Goal: Information Seeking & Learning: Learn about a topic

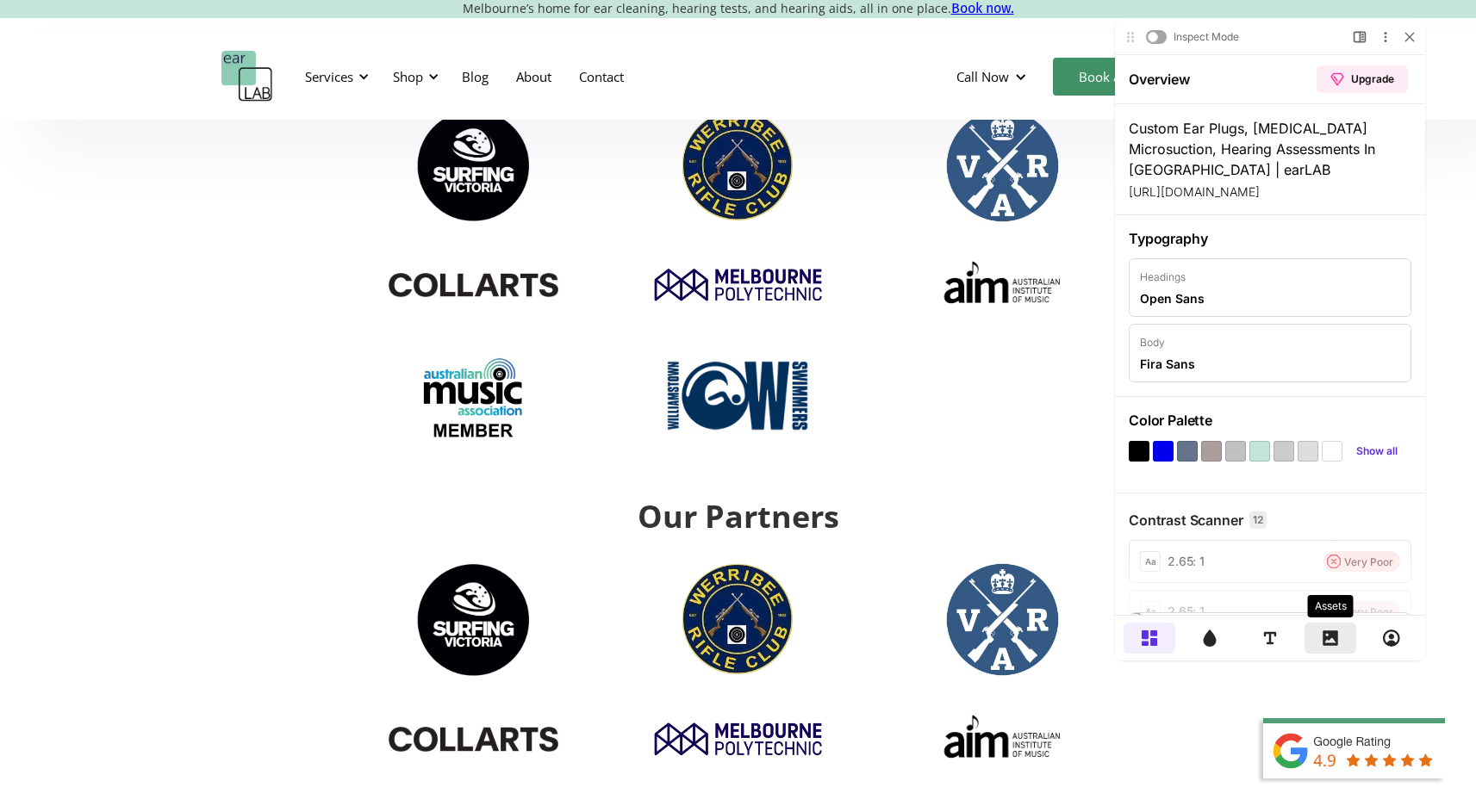
click at [1349, 646] on div at bounding box center [1331, 637] width 52 height 31
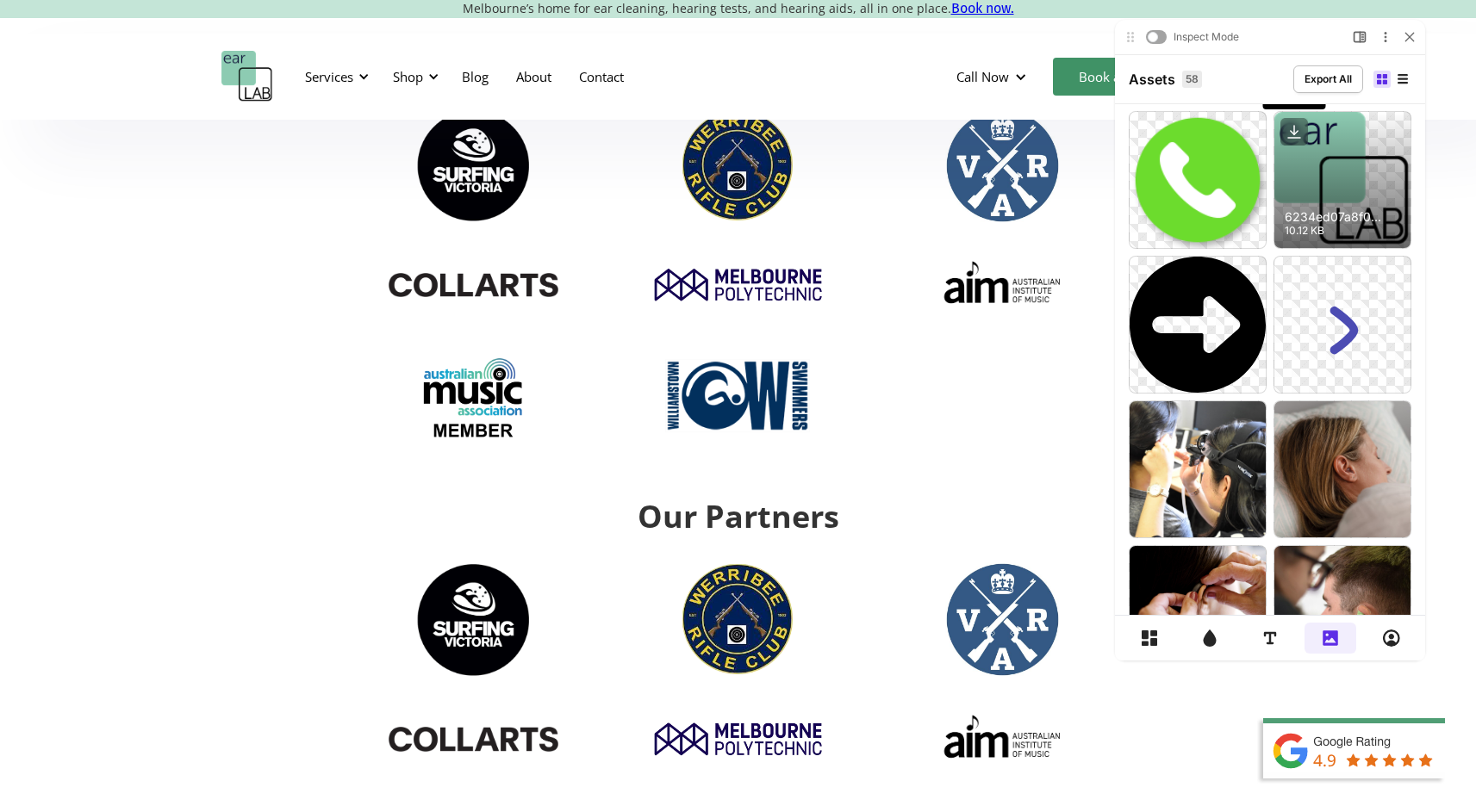
click at [1289, 132] on icon at bounding box center [1295, 132] width 28 height 28
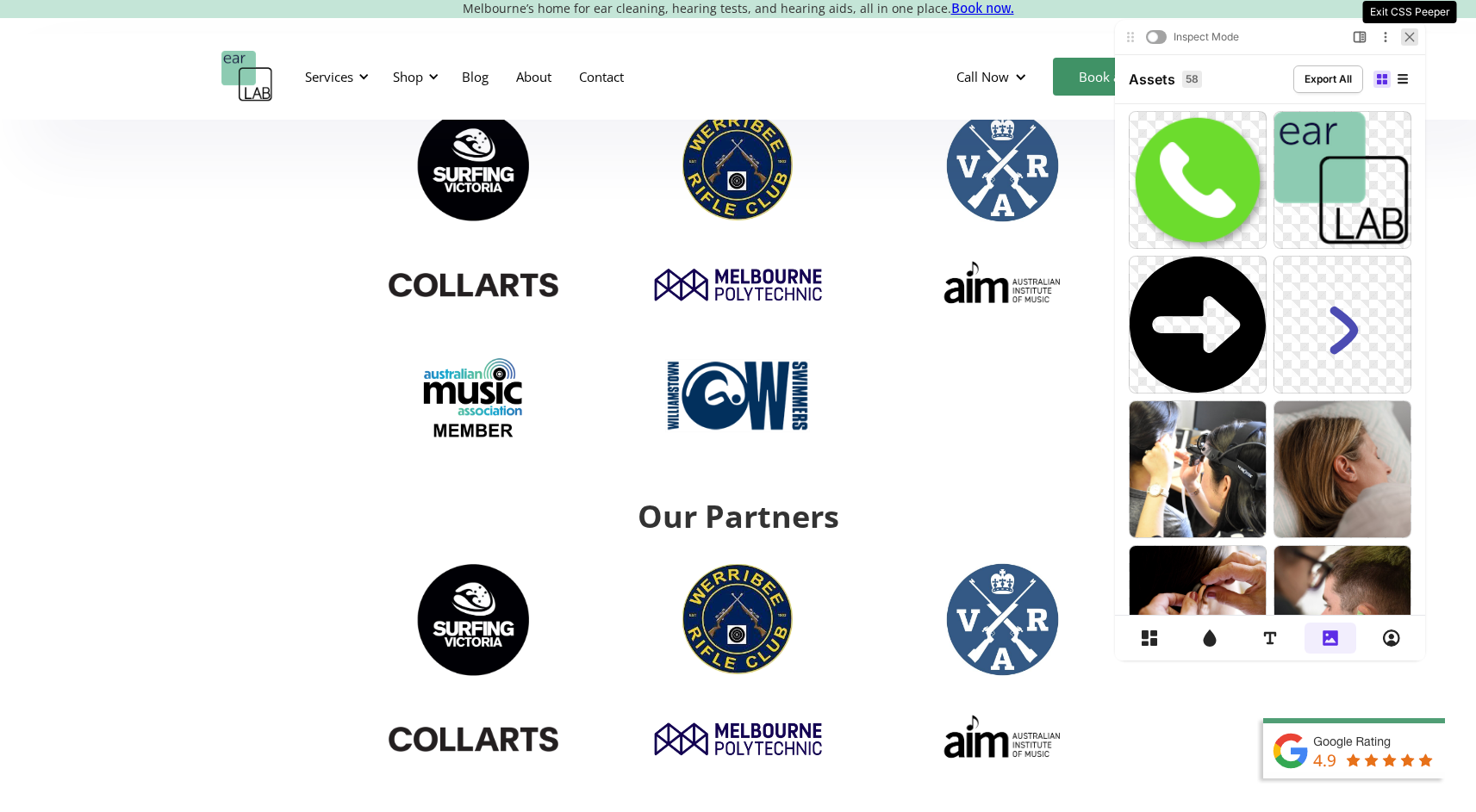
click at [1408, 38] on icon at bounding box center [1409, 36] width 7 height 7
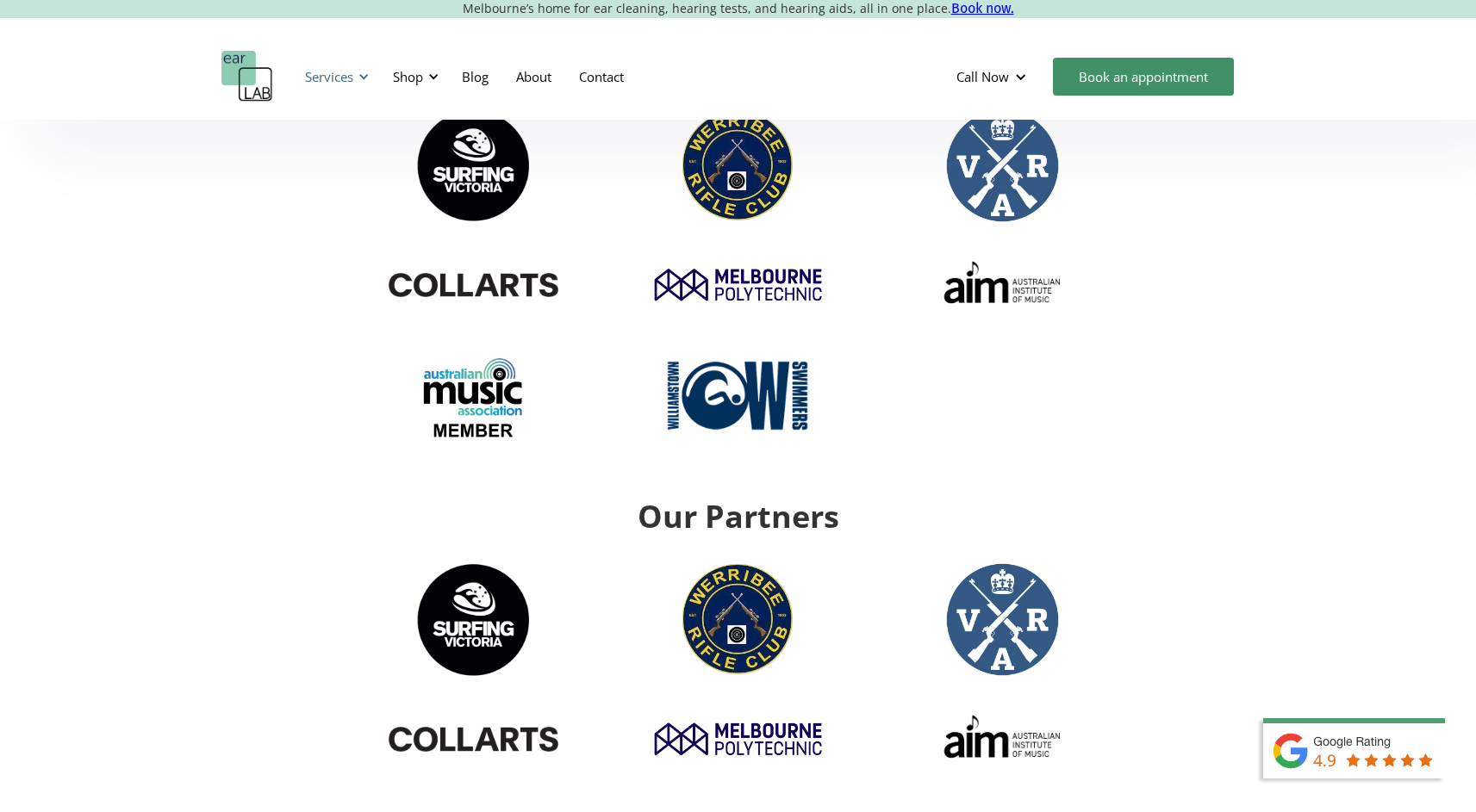
click at [337, 80] on div "Services" at bounding box center [329, 76] width 48 height 18
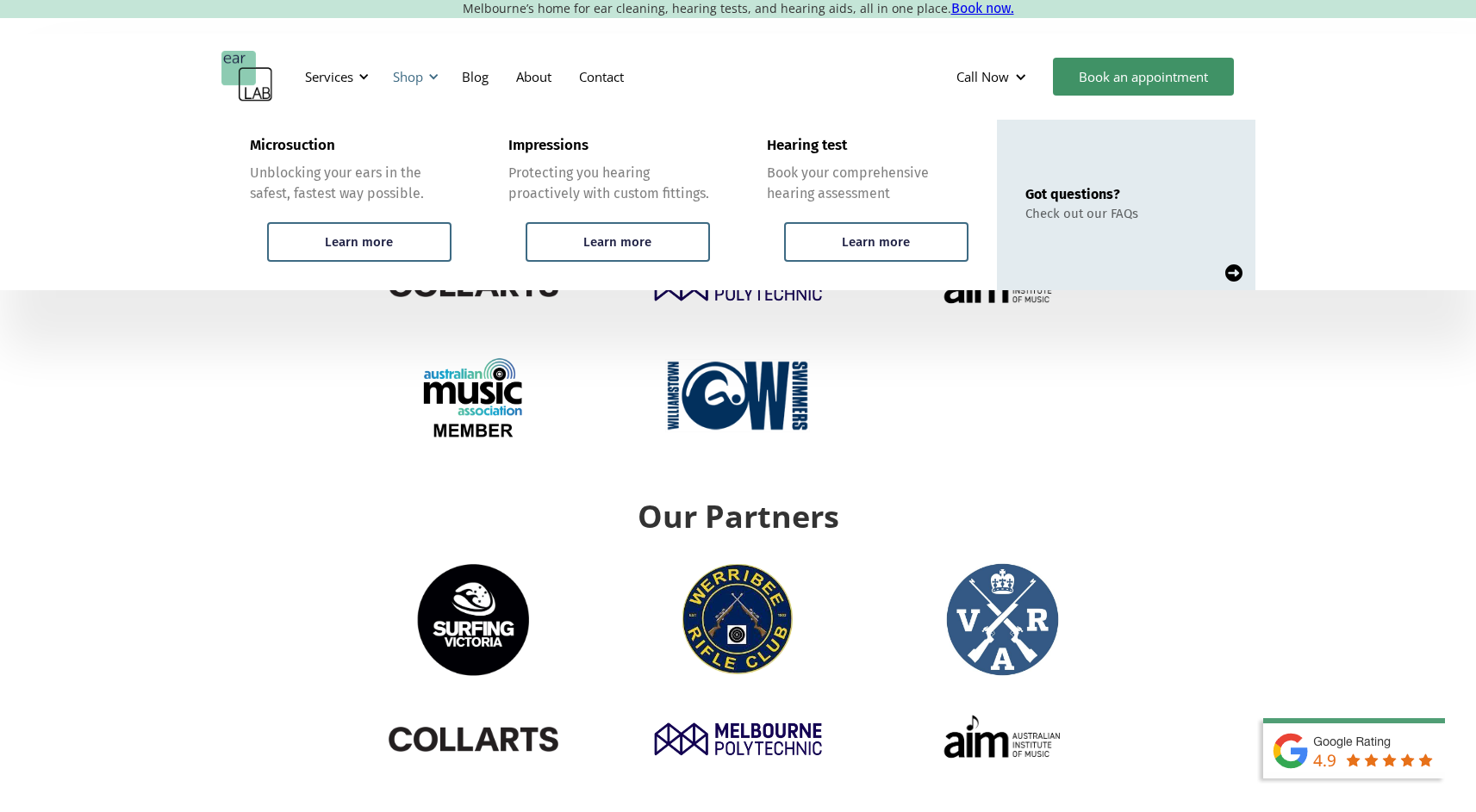
drag, startPoint x: 406, startPoint y: 75, endPoint x: 423, endPoint y: 74, distance: 17.0
click at [407, 75] on div "Shop" at bounding box center [408, 76] width 30 height 18
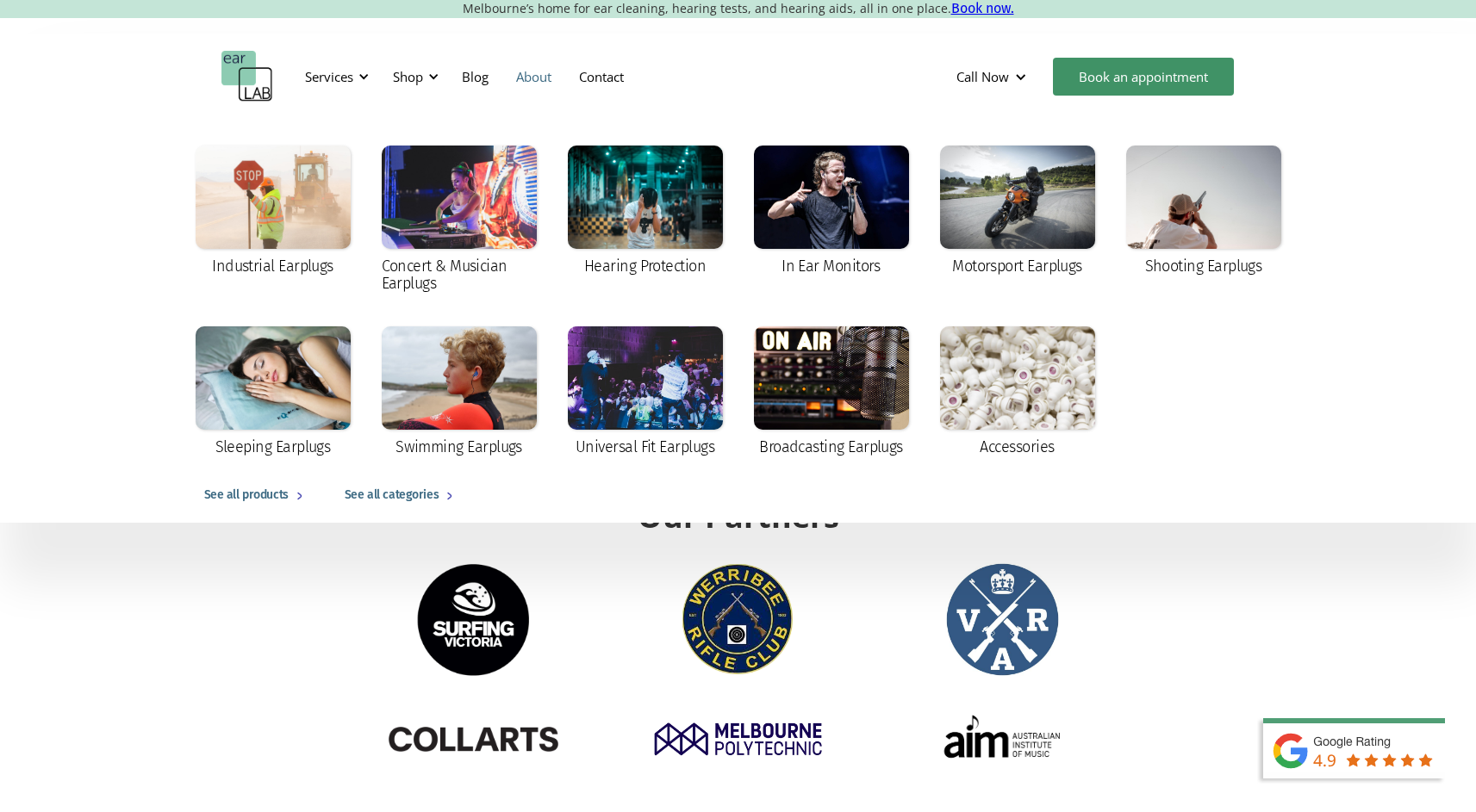
click at [529, 74] on link "About" at bounding box center [534, 77] width 63 height 50
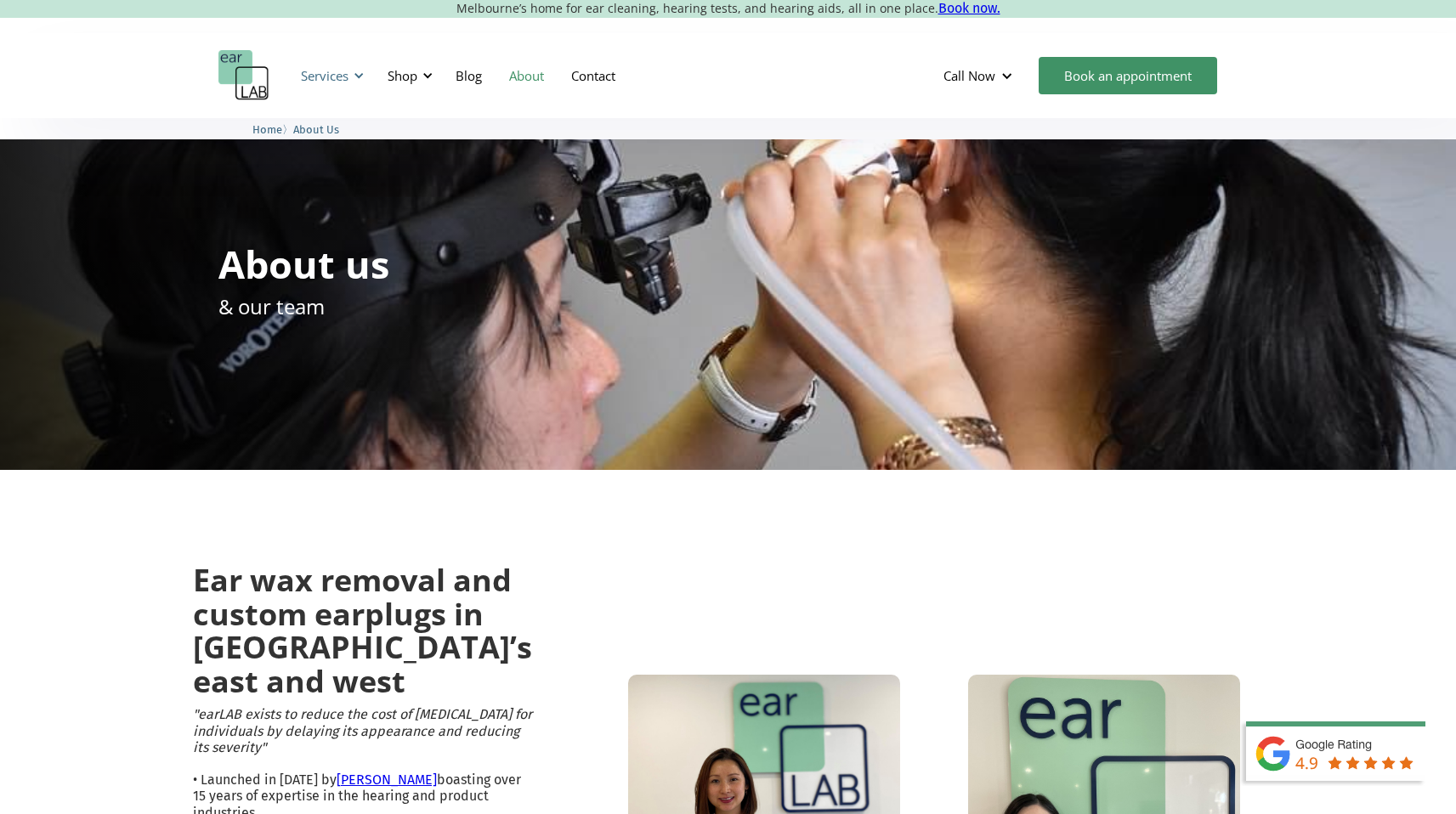
click at [327, 72] on div "Services" at bounding box center [325, 75] width 48 height 17
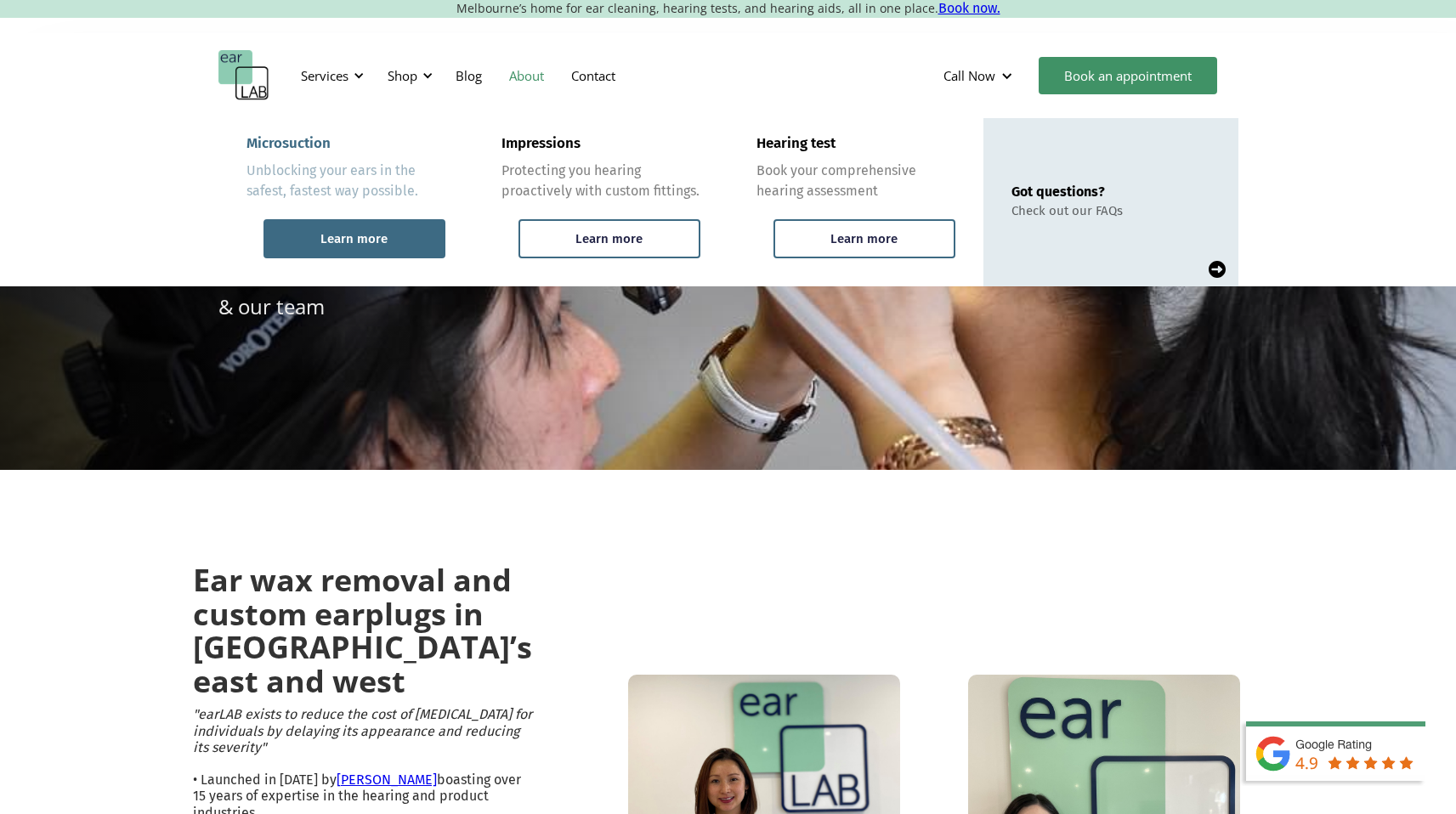
click at [375, 231] on div "Learn more" at bounding box center [354, 238] width 67 height 16
